Goal: Task Accomplishment & Management: Manage account settings

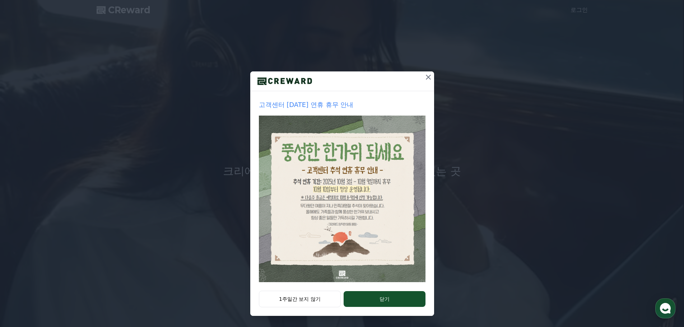
scroll to position [15, 0]
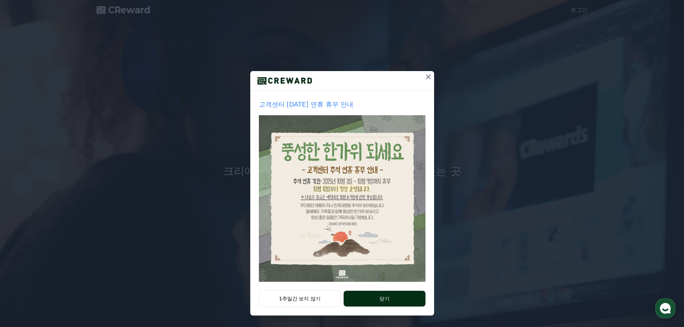
click at [387, 298] on button "닫기" at bounding box center [385, 299] width 82 height 16
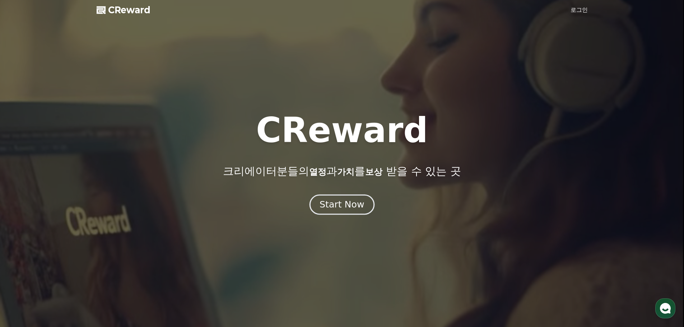
click at [348, 209] on div "Start Now" at bounding box center [342, 205] width 45 height 12
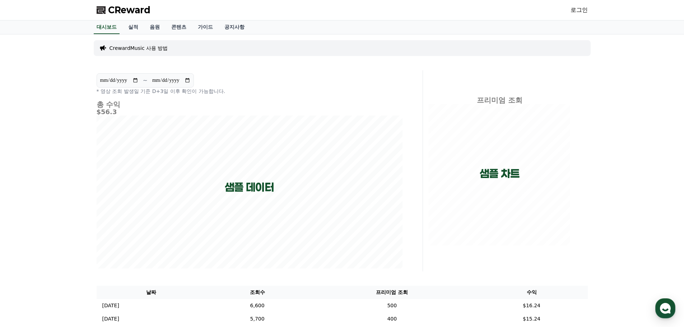
click at [578, 10] on link "로그인" at bounding box center [579, 10] width 17 height 9
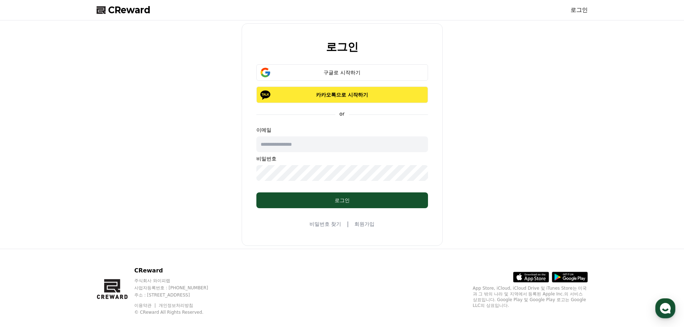
click at [327, 96] on p "카카오톡으로 시작하기" at bounding box center [342, 94] width 151 height 7
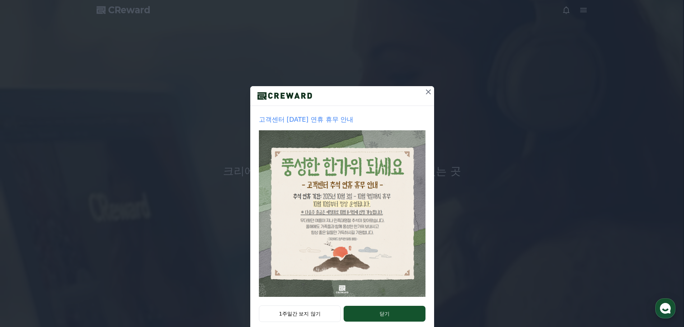
click at [429, 92] on icon at bounding box center [428, 92] width 9 height 9
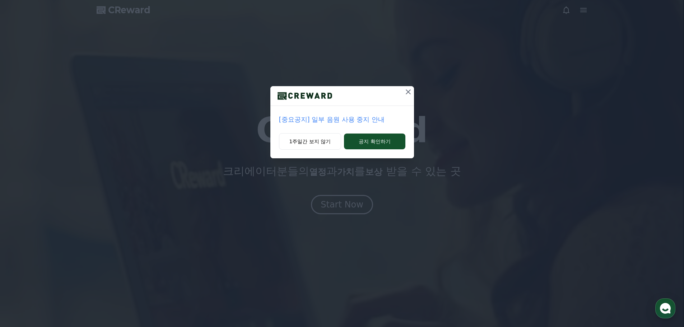
click at [410, 93] on icon at bounding box center [408, 91] width 5 height 5
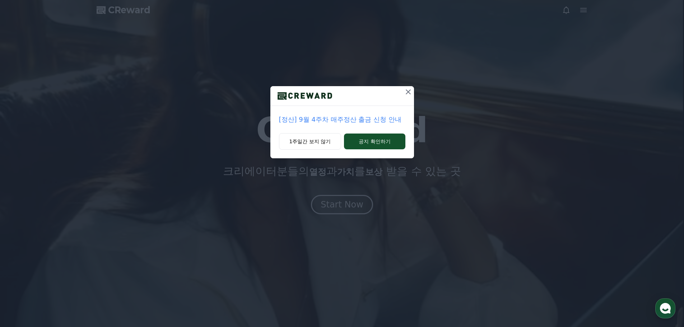
click at [409, 91] on icon at bounding box center [408, 92] width 9 height 9
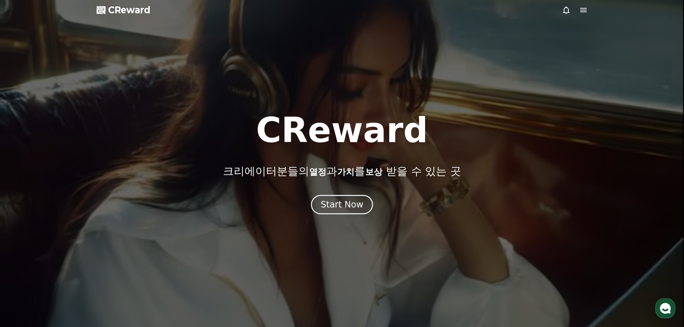
click at [138, 9] on span "CReward" at bounding box center [129, 9] width 42 height 11
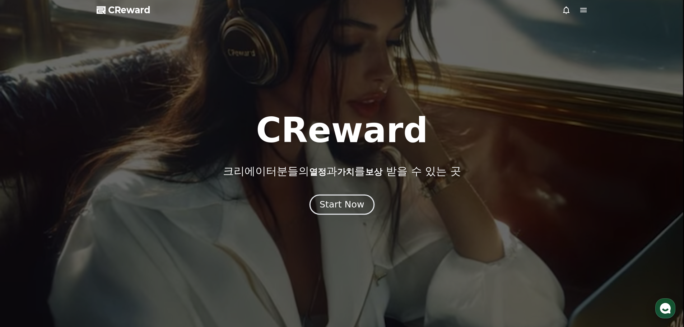
click at [349, 202] on div "Start Now" at bounding box center [342, 205] width 45 height 12
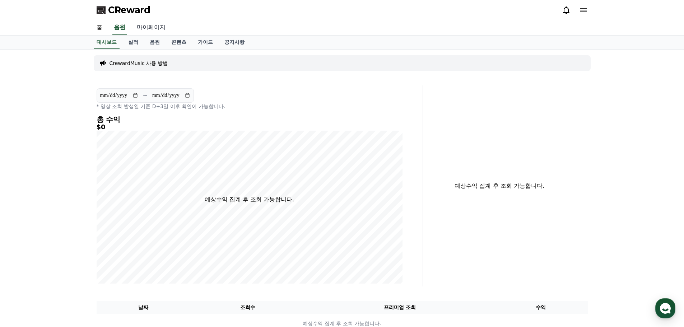
click at [156, 29] on link "마이페이지" at bounding box center [151, 27] width 40 height 15
select select "**********"
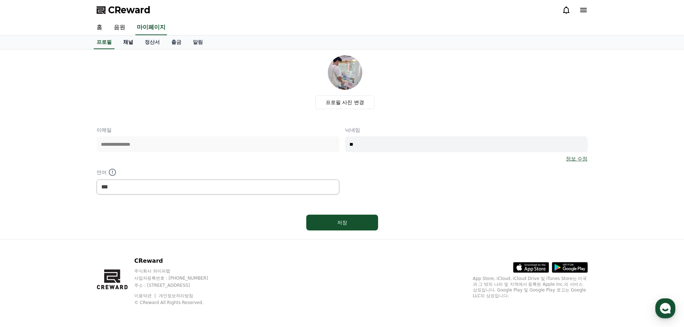
click at [132, 44] on link "채널" at bounding box center [128, 43] width 22 height 14
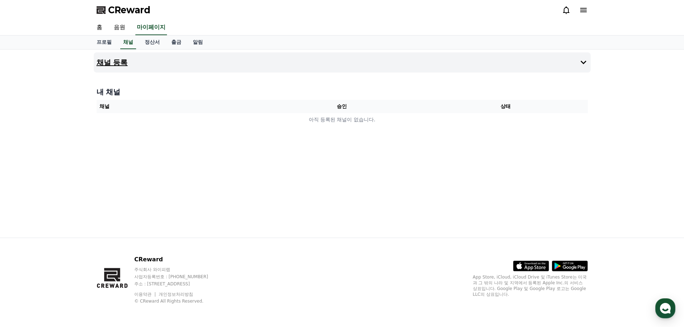
click at [110, 60] on h4 "채널 등록" at bounding box center [112, 63] width 31 height 8
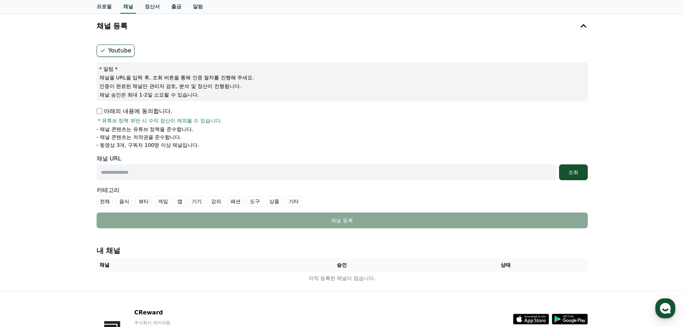
scroll to position [36, 0]
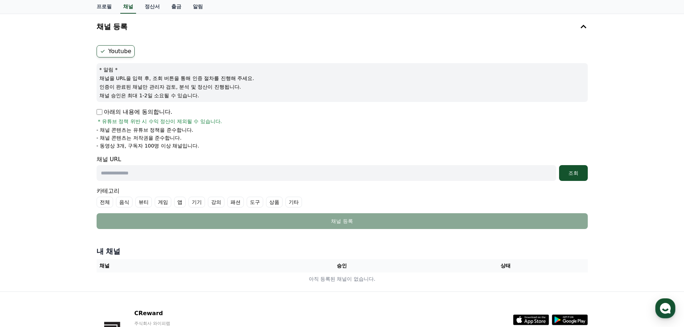
drag, startPoint x: 155, startPoint y: 146, endPoint x: 197, endPoint y: 152, distance: 42.9
click at [197, 152] on form "Youtube * 알림 * 채널을 URL을 입력 후, 조회 버튼을 통해 인증 절차를 진행해 주세요. 인증이 완료된 채널만 관리자 검토, 분석 …" at bounding box center [343, 137] width 492 height 184
click at [100, 115] on p "아래의 내용에 동의합니다." at bounding box center [135, 112] width 76 height 9
click at [197, 169] on input "text" at bounding box center [327, 173] width 460 height 16
paste input "**********"
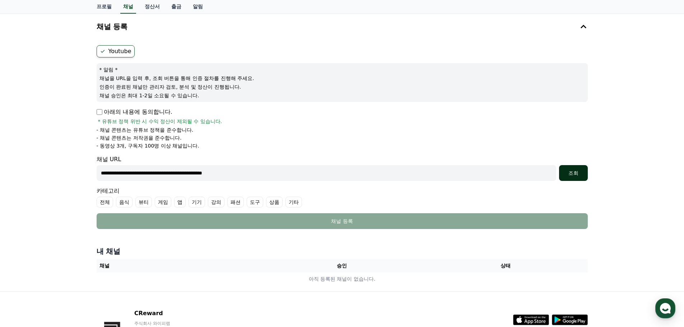
type input "**********"
click at [581, 173] on div "조회" at bounding box center [573, 173] width 23 height 7
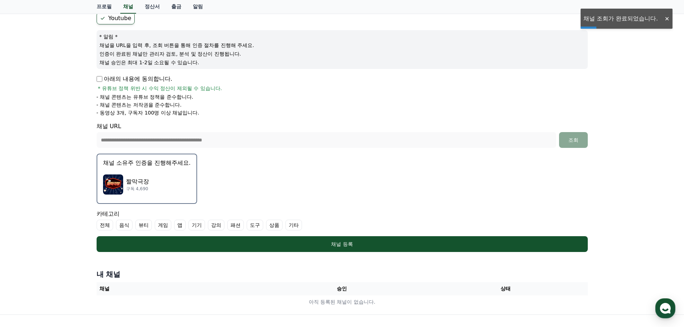
scroll to position [72, 0]
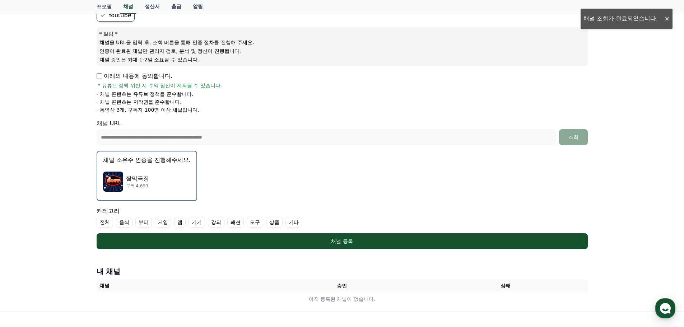
click at [153, 184] on div "짤막극장 구독 4,690" at bounding box center [147, 181] width 88 height 29
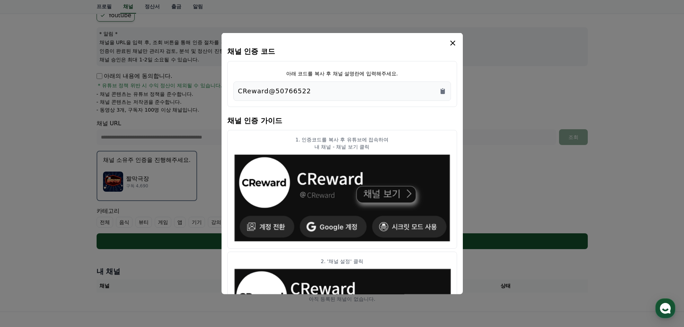
click at [333, 95] on div "CReward@50766522" at bounding box center [342, 91] width 208 height 10
click at [446, 94] on icon "Copy to clipboard" at bounding box center [442, 90] width 7 height 7
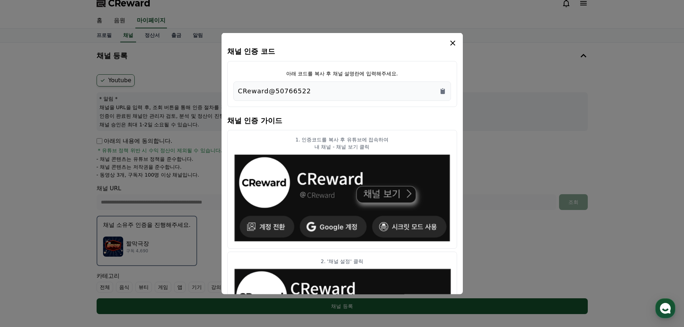
scroll to position [0, 0]
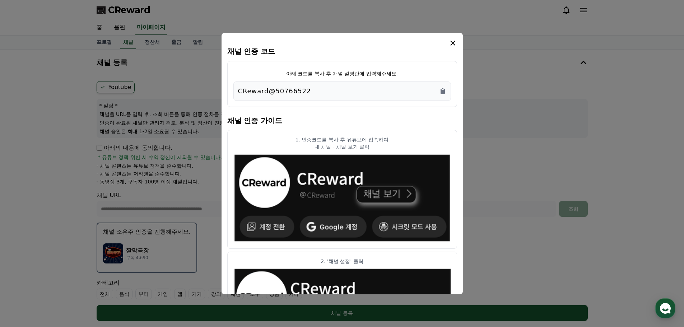
click at [455, 43] on icon "modal" at bounding box center [453, 42] width 9 height 9
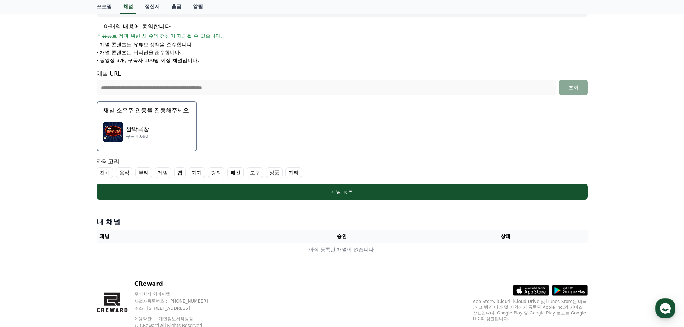
scroll to position [146, 0]
